Goal: Find specific page/section: Find specific page/section

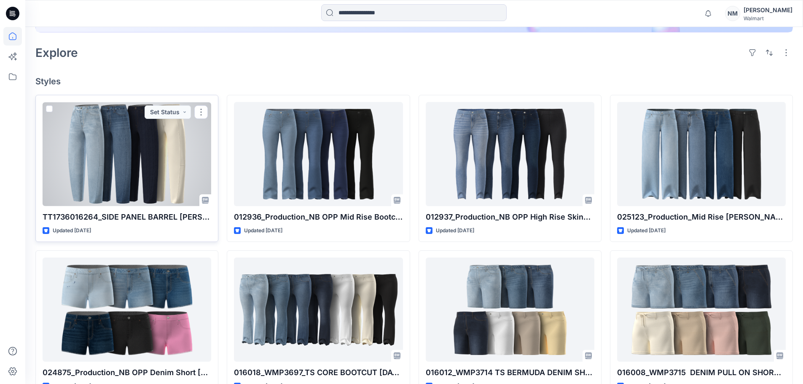
scroll to position [84, 0]
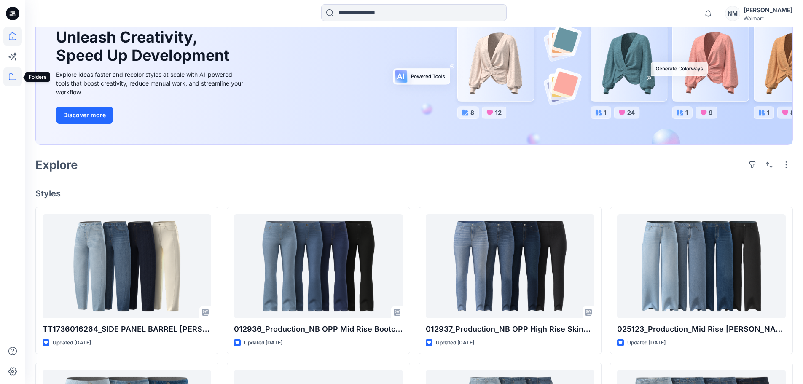
click at [11, 73] on icon at bounding box center [12, 76] width 19 height 19
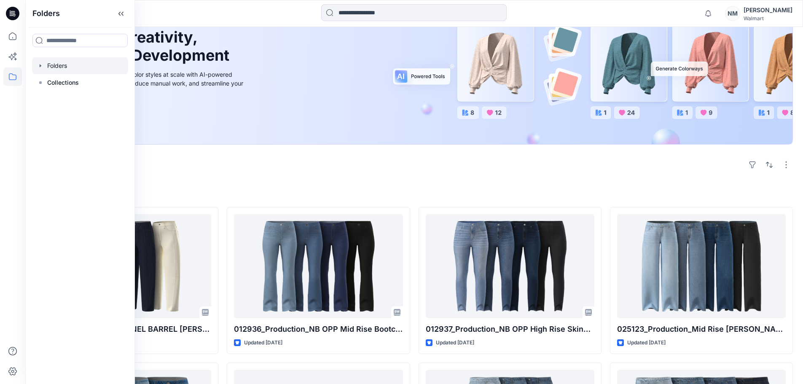
click at [45, 64] on div at bounding box center [80, 65] width 96 height 17
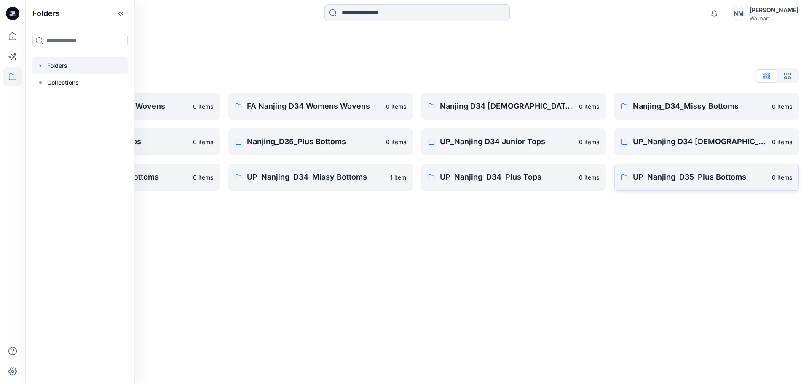
click at [720, 179] on p "UP_Nanjing_D35_Plus Bottoms" at bounding box center [700, 177] width 134 height 12
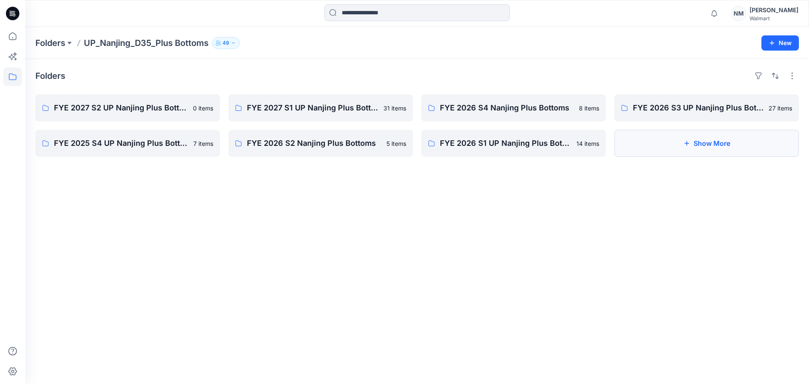
click at [722, 145] on button "Show More" at bounding box center [706, 143] width 185 height 27
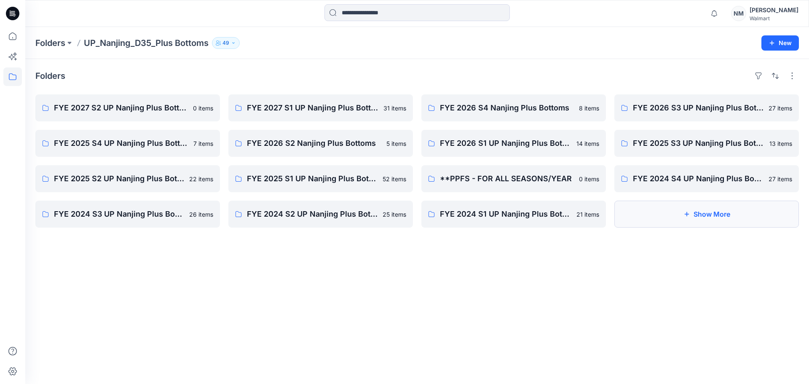
click at [671, 213] on button "Show More" at bounding box center [706, 214] width 185 height 27
click at [8, 37] on icon at bounding box center [12, 36] width 19 height 19
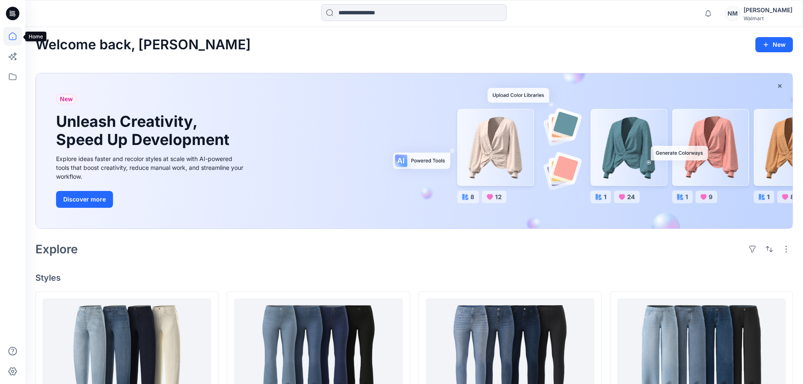
click at [14, 38] on icon at bounding box center [12, 36] width 19 height 19
click at [7, 79] on icon at bounding box center [12, 76] width 19 height 19
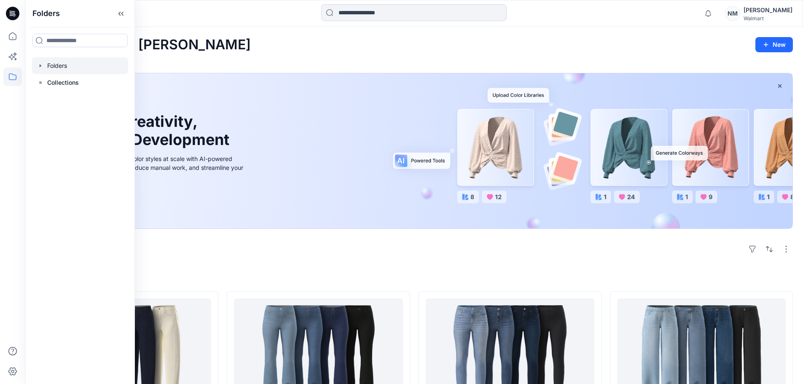
click at [60, 66] on div at bounding box center [80, 65] width 96 height 17
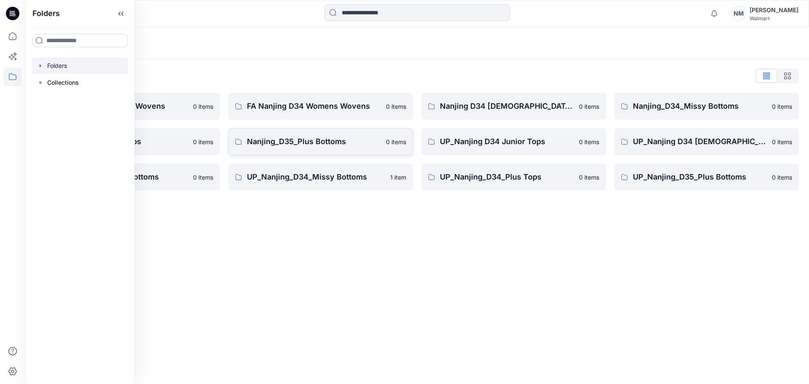
click at [321, 142] on p "Nanjing_D35_Plus Bottoms" at bounding box center [314, 142] width 134 height 12
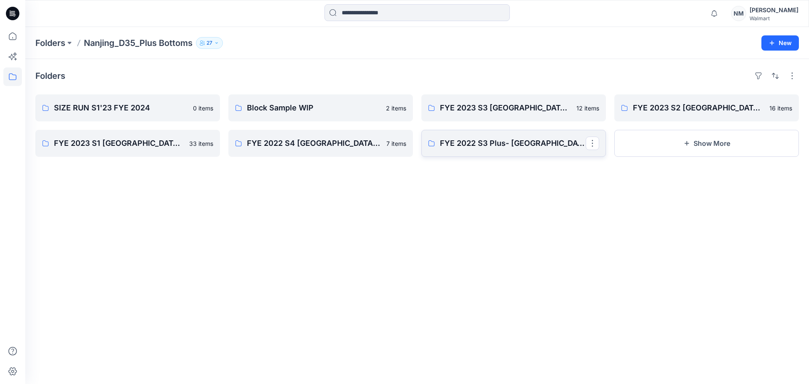
click at [441, 140] on p "FYE 2022 S3 Plus- Nanjing Bottoms" at bounding box center [513, 143] width 146 height 12
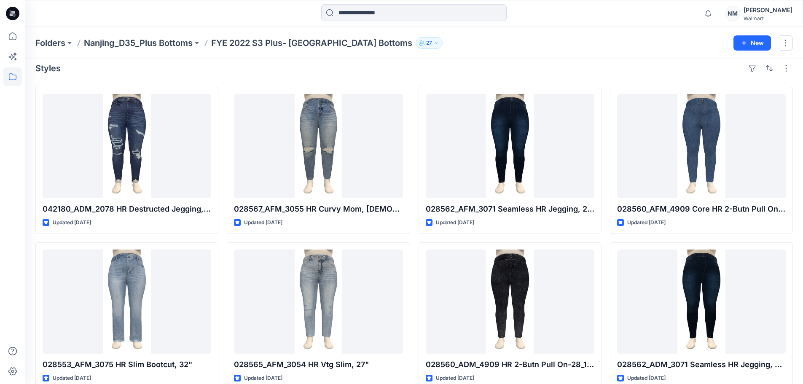
scroll to position [4, 0]
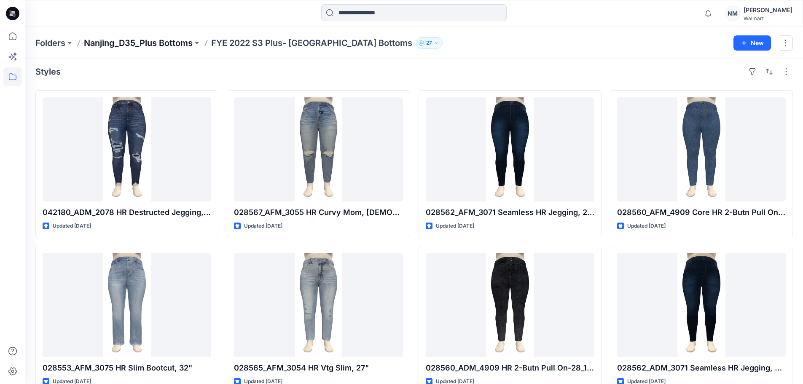
click at [177, 43] on p "Nanjing_D35_Plus Bottoms" at bounding box center [138, 43] width 109 height 12
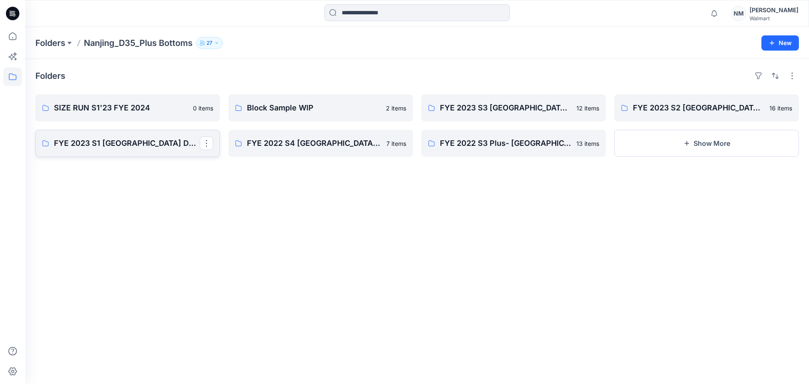
click at [118, 151] on link "FYE 2023 S1 NANJING D34 PLUS BOTTOM" at bounding box center [127, 143] width 185 height 27
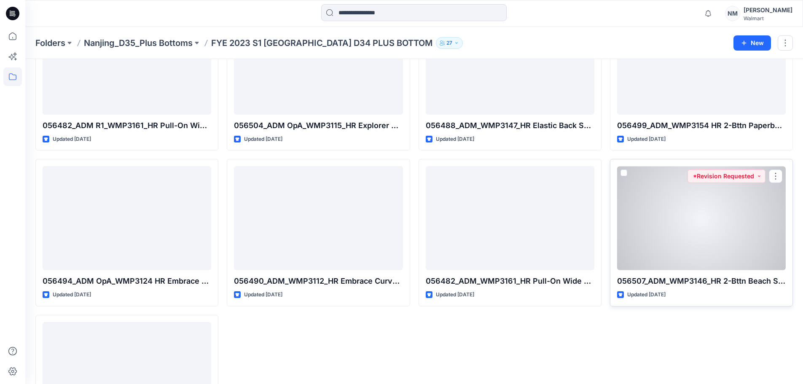
scroll to position [1105, 0]
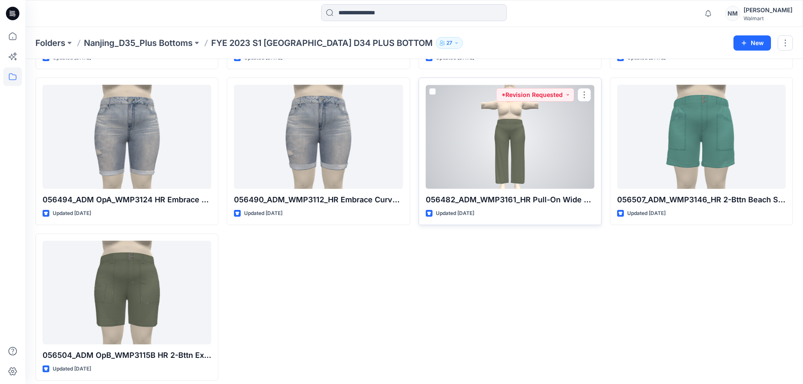
click at [541, 154] on div at bounding box center [510, 137] width 169 height 104
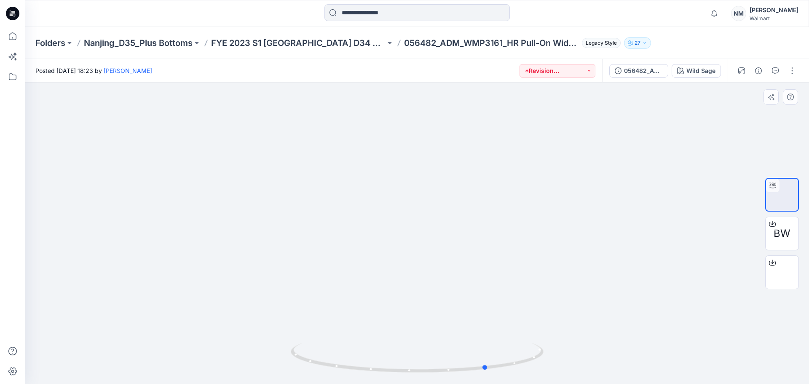
drag, startPoint x: 416, startPoint y: 371, endPoint x: 447, endPoint y: 332, distance: 50.3
click at [447, 332] on div at bounding box center [417, 233] width 784 height 301
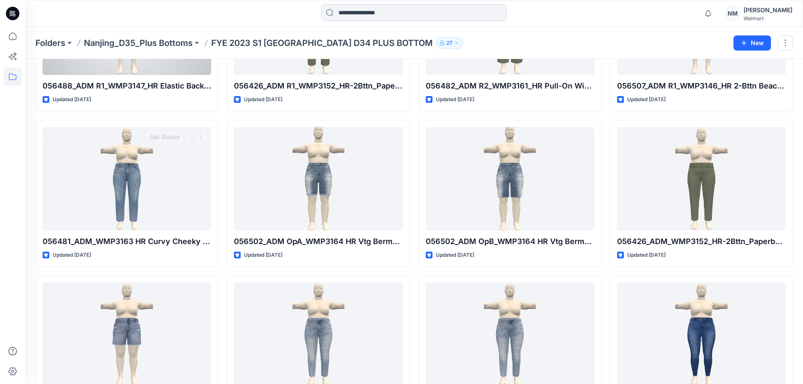
scroll to position [431, 0]
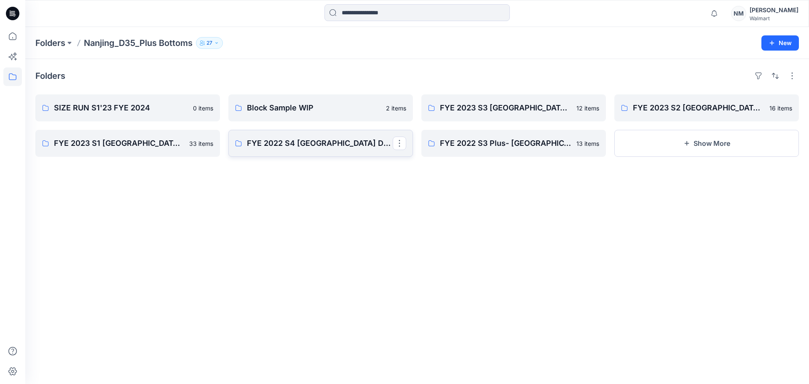
click at [359, 151] on link "FYE 2022 S4 NANJING D34 PLUS BOTTOM" at bounding box center [320, 143] width 185 height 27
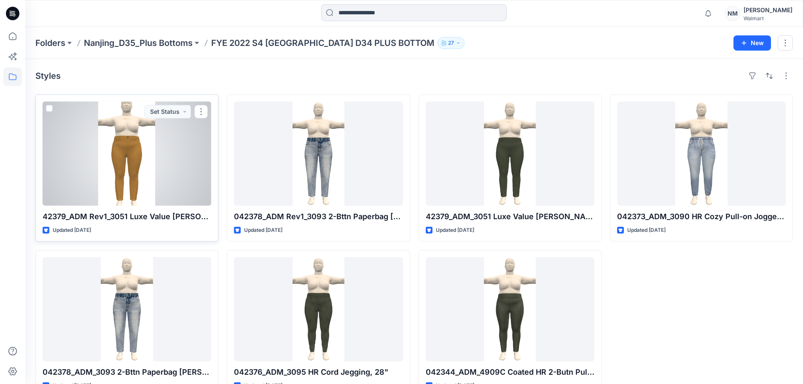
scroll to position [23, 0]
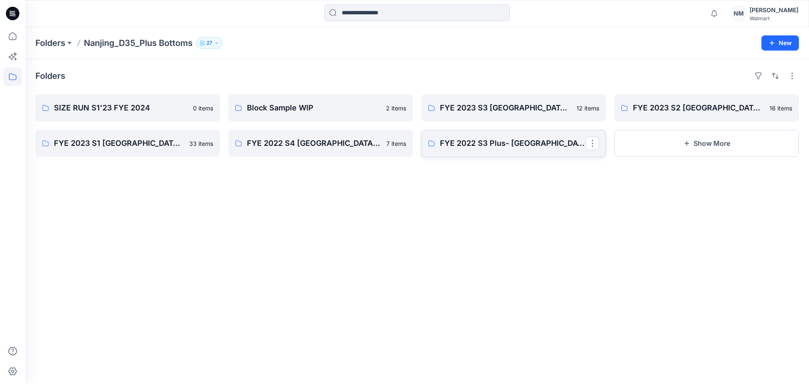
click at [527, 143] on p "FYE 2022 S3 Plus- Nanjing Bottoms" at bounding box center [513, 143] width 146 height 12
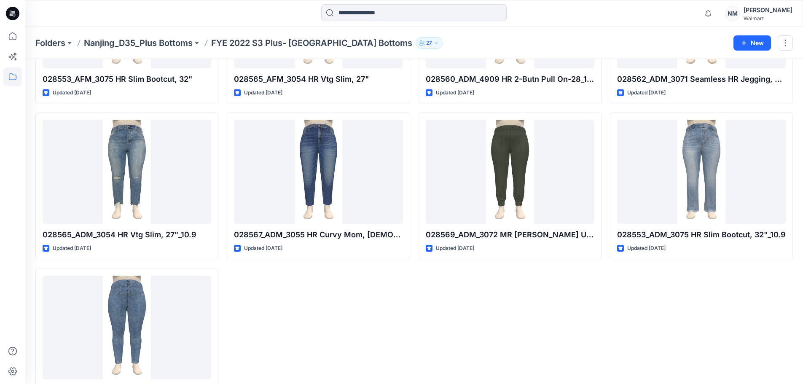
scroll to position [292, 0]
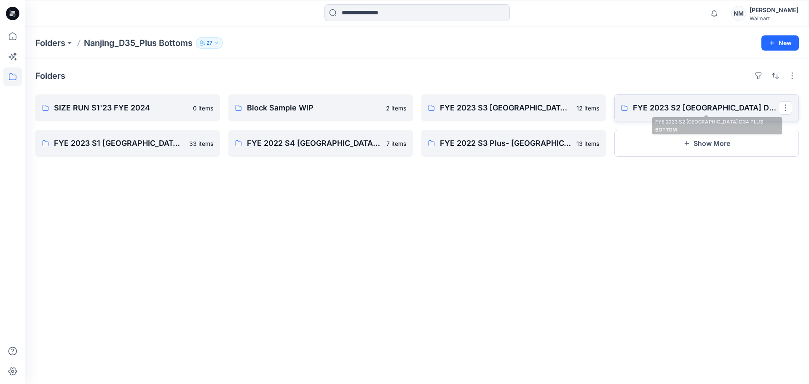
click at [684, 102] on link "FYE 2023 S2 NANJING D34 PLUS BOTTOM" at bounding box center [706, 107] width 185 height 27
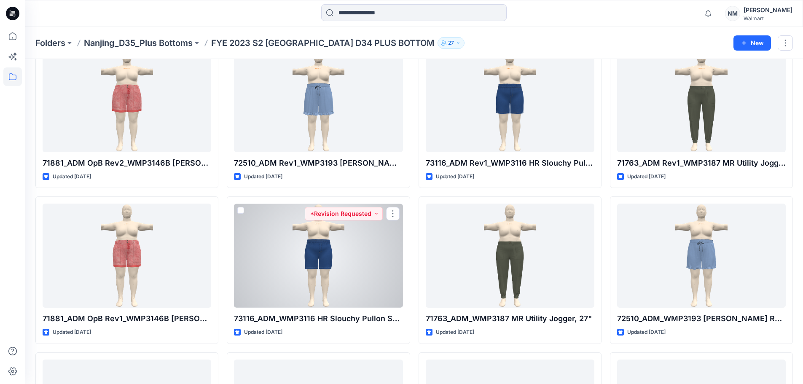
scroll to position [208, 0]
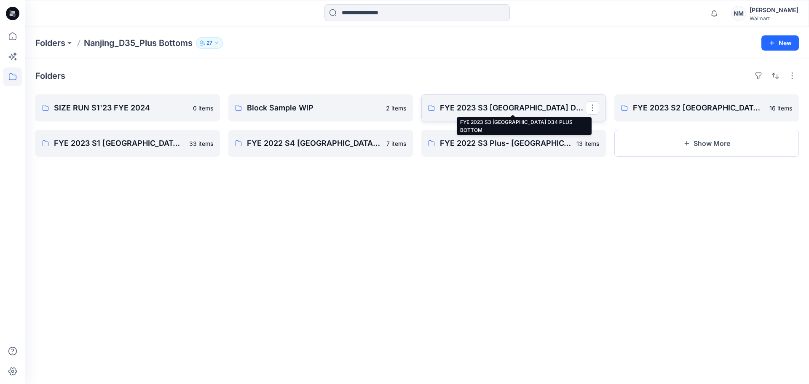
click at [464, 102] on link "FYE 2023 S3 NANJING D34 PLUS BOTTOM" at bounding box center [513, 107] width 185 height 27
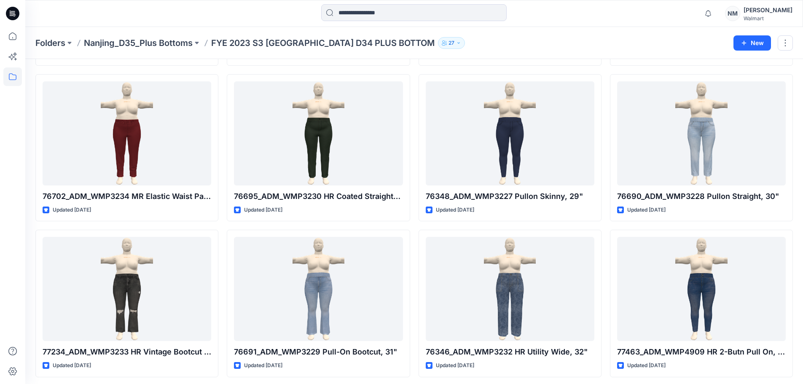
scroll to position [179, 0]
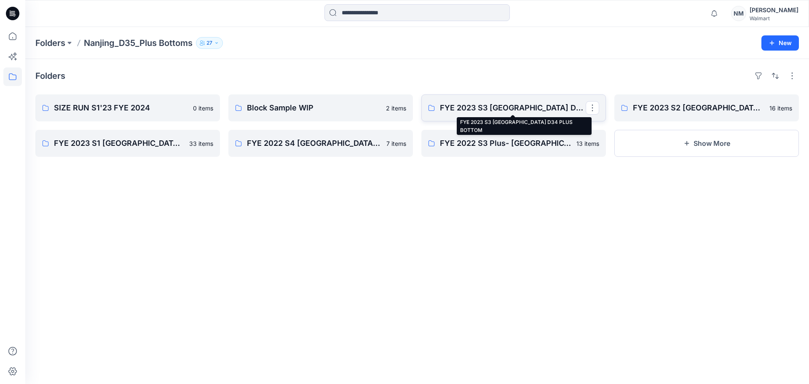
click at [480, 107] on p "FYE 2023 S3 NANJING D34 PLUS BOTTOM" at bounding box center [513, 108] width 146 height 12
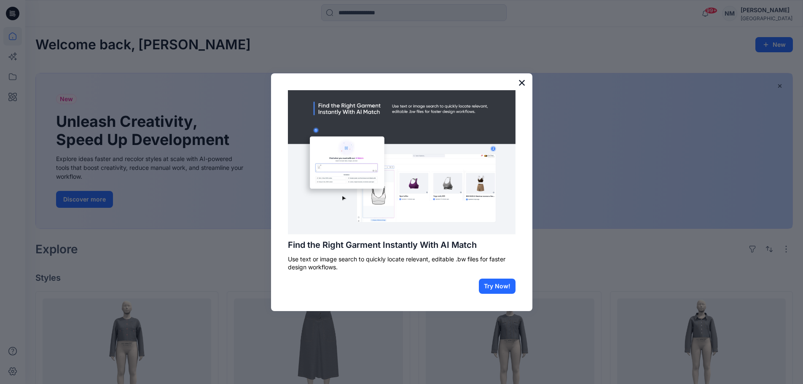
click at [522, 83] on button "×" at bounding box center [522, 82] width 8 height 13
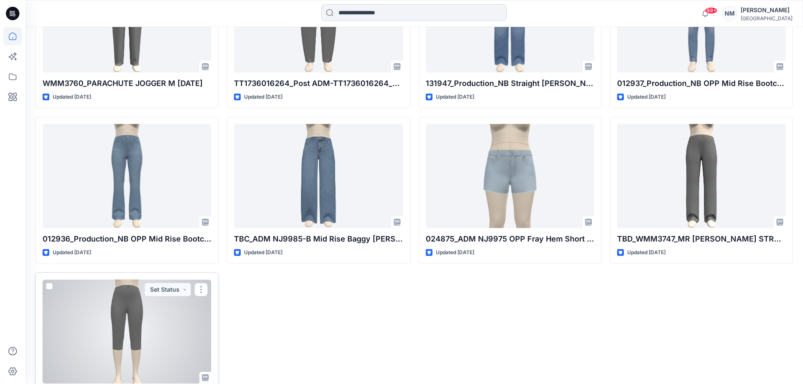
scroll to position [1607, 0]
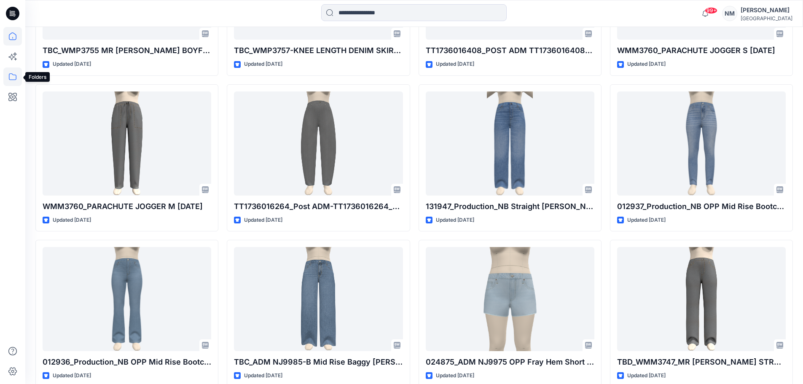
click at [17, 78] on icon at bounding box center [12, 76] width 19 height 19
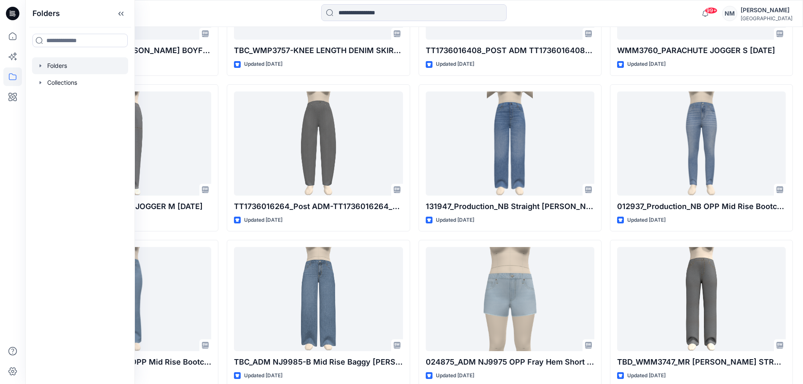
click at [57, 62] on div at bounding box center [80, 65] width 96 height 17
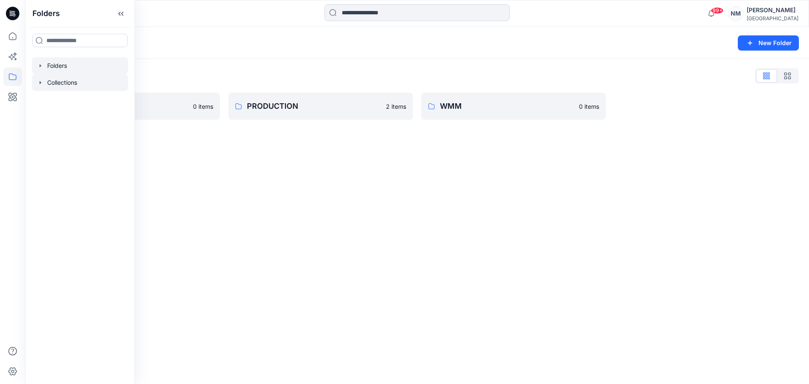
click at [52, 76] on div at bounding box center [80, 82] width 96 height 17
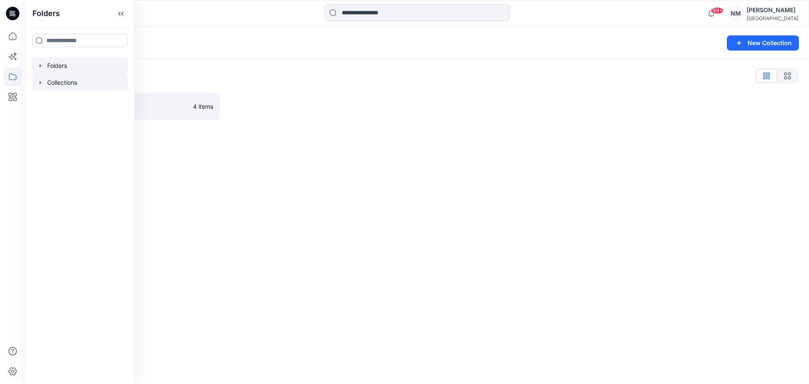
click at [62, 60] on div at bounding box center [80, 65] width 96 height 17
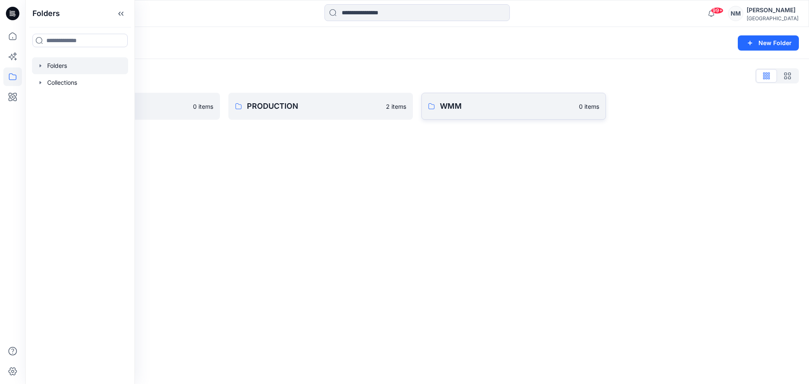
click at [448, 105] on p "WMM" at bounding box center [507, 106] width 134 height 12
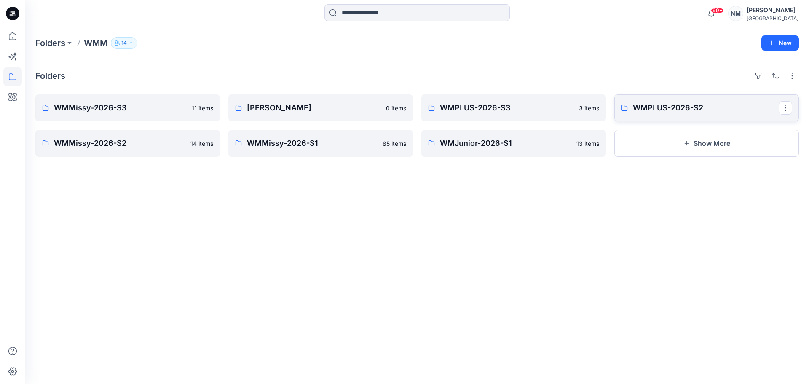
click at [655, 105] on p "WMPLUS-2026-S2" at bounding box center [706, 108] width 146 height 12
click at [450, 106] on p "WMPLUS-2026-S3" at bounding box center [513, 108] width 146 height 12
